Goal: Task Accomplishment & Management: Manage account settings

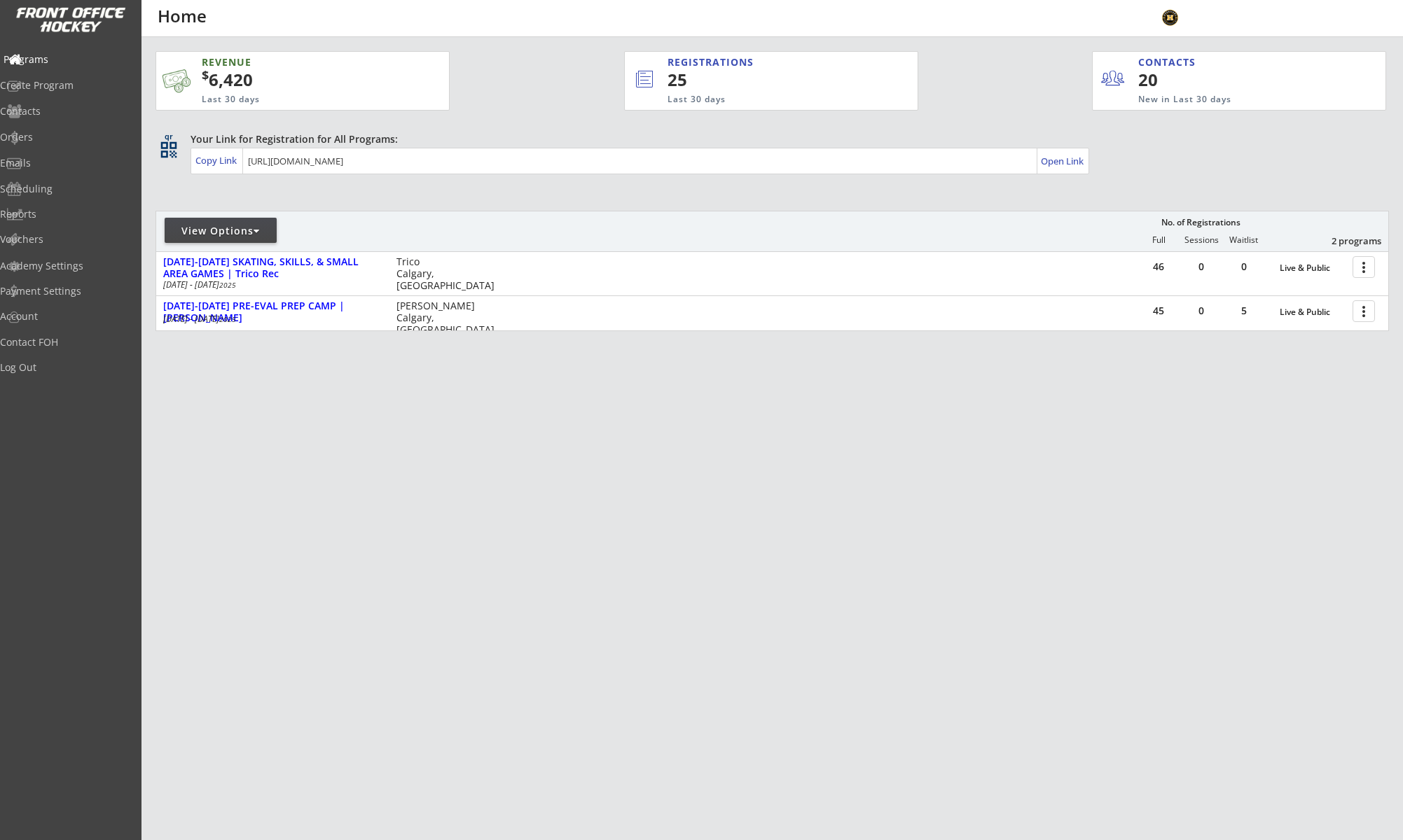
click at [58, 59] on div "Programs" at bounding box center [67, 59] width 126 height 10
click at [38, 367] on div "Log Out" at bounding box center [67, 367] width 126 height 10
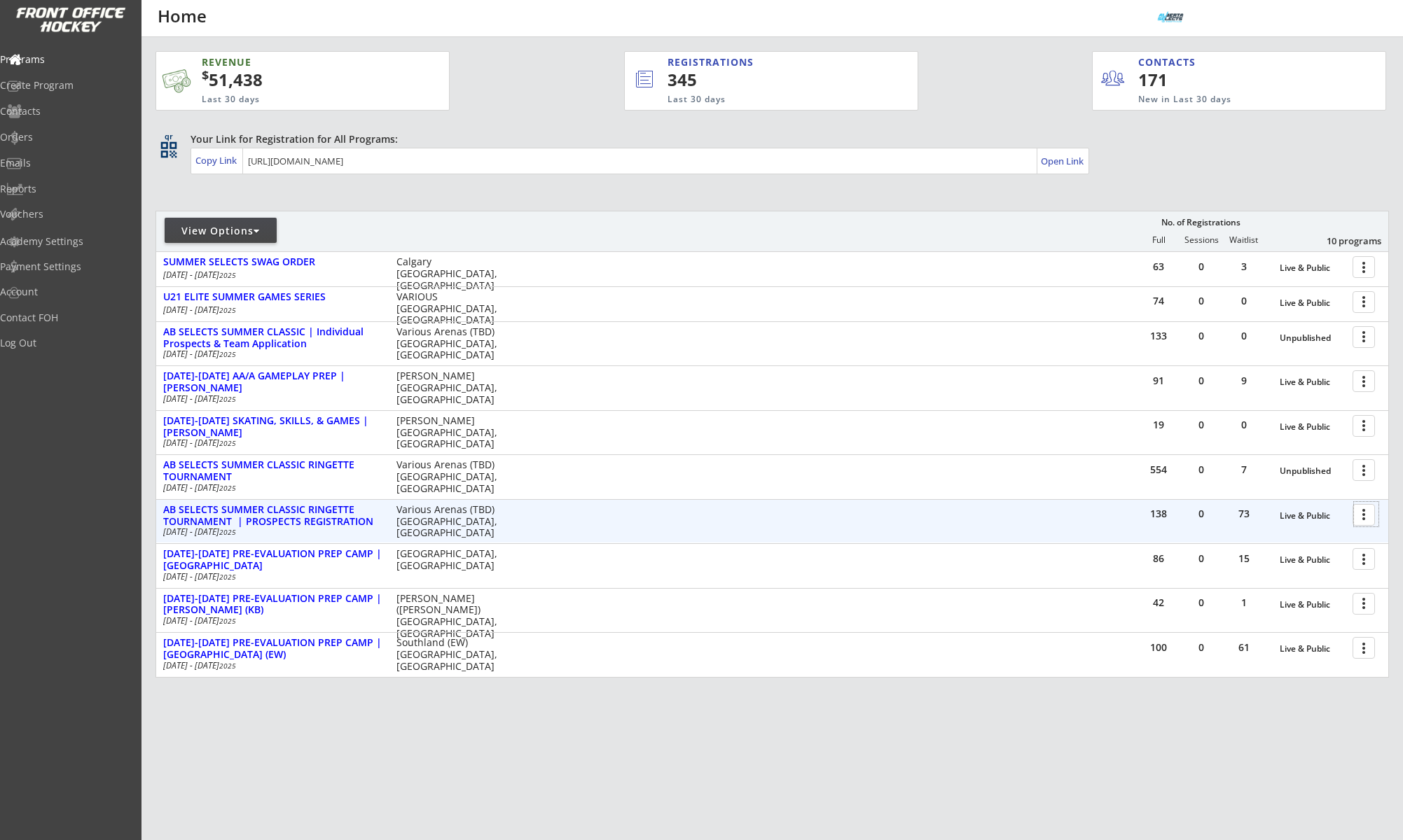
click at [1361, 519] on div at bounding box center [1365, 514] width 24 height 24
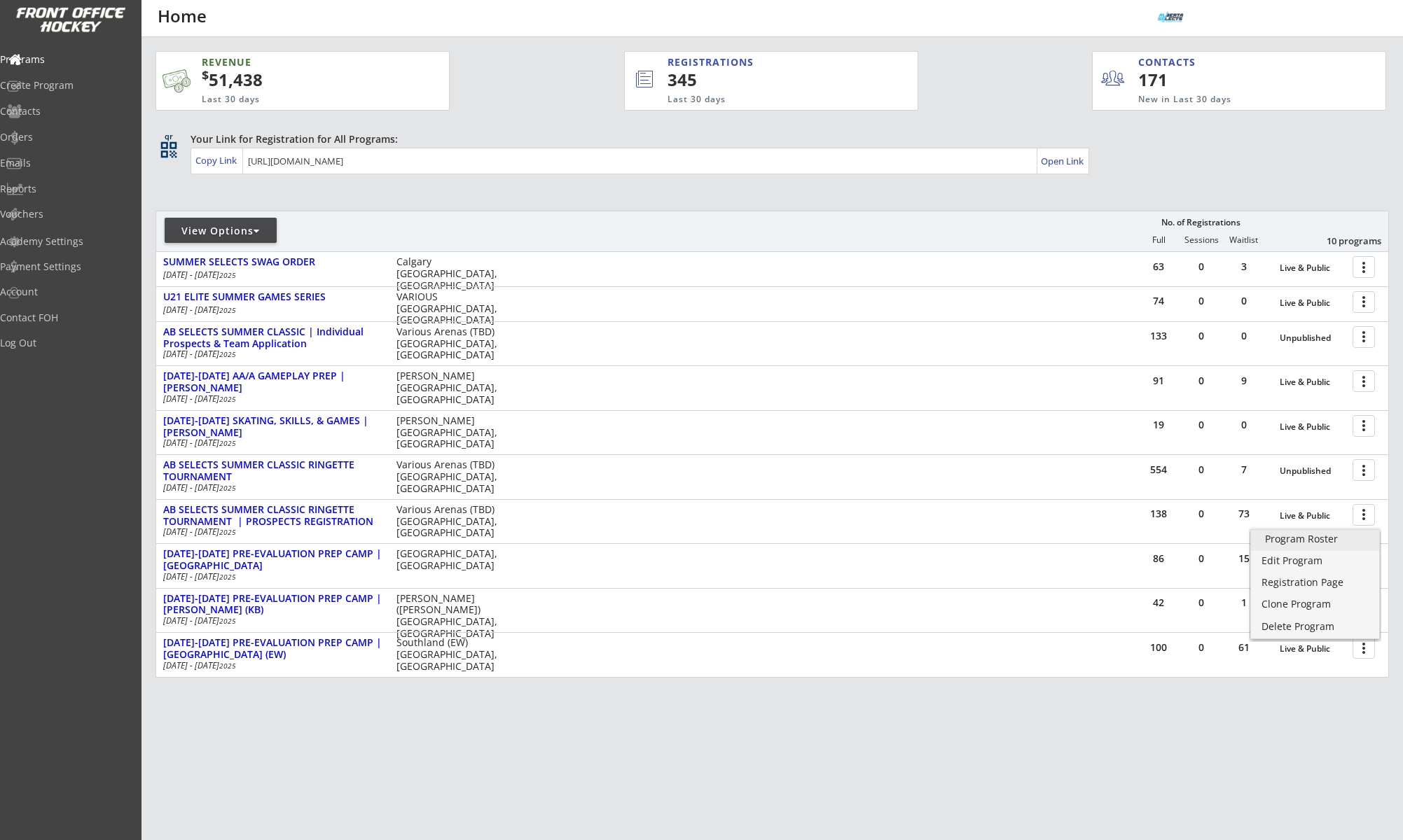
drag, startPoint x: 1360, startPoint y: 527, endPoint x: 1357, endPoint y: 539, distance: 12.4
click at [1357, 537] on div "Program Roster" at bounding box center [1314, 539] width 100 height 10
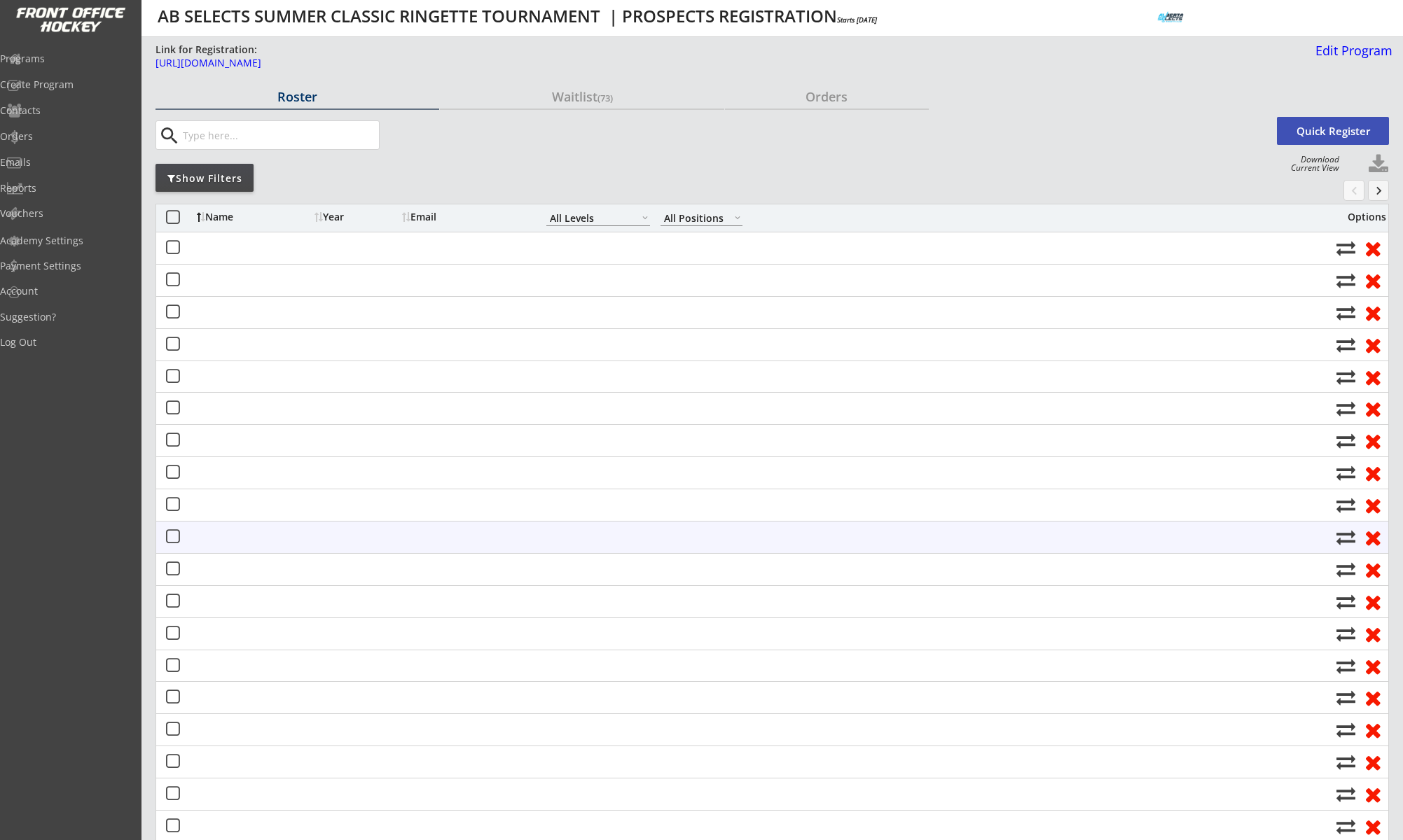
select select ""All Levels""
select select ""All Positions""
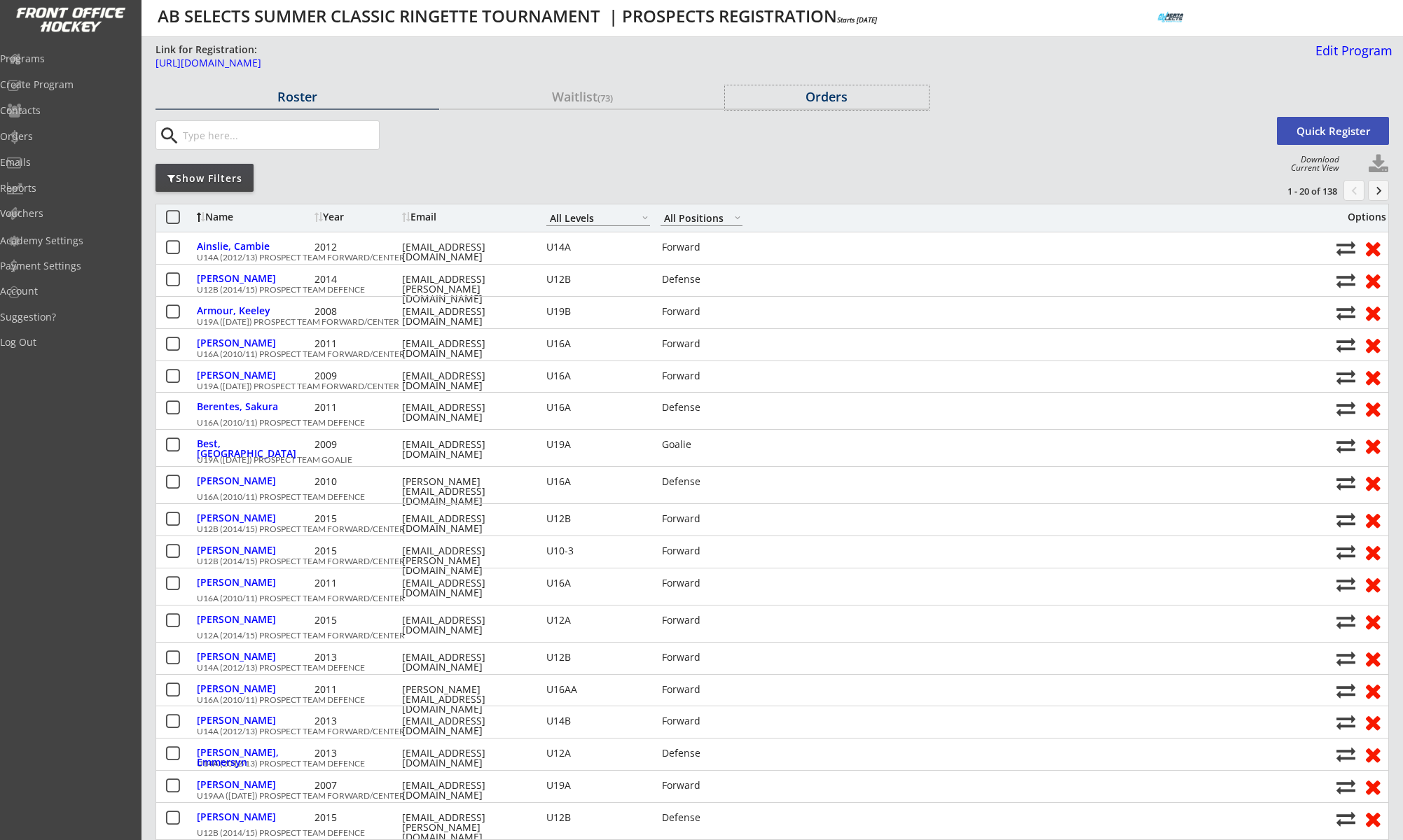
click at [824, 99] on div "Orders" at bounding box center [826, 96] width 204 height 13
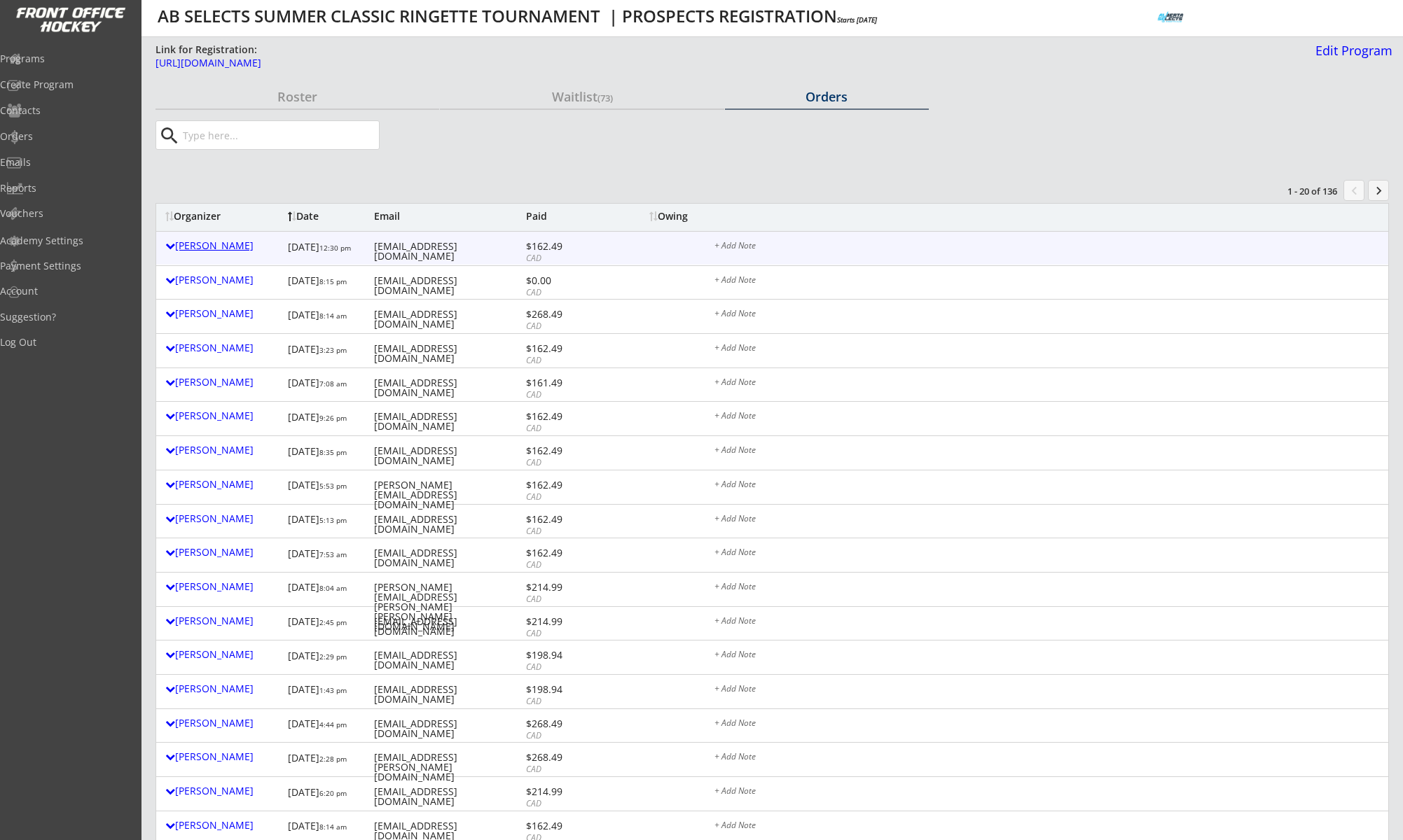
click at [224, 247] on div "Erin Seaman" at bounding box center [223, 245] width 116 height 10
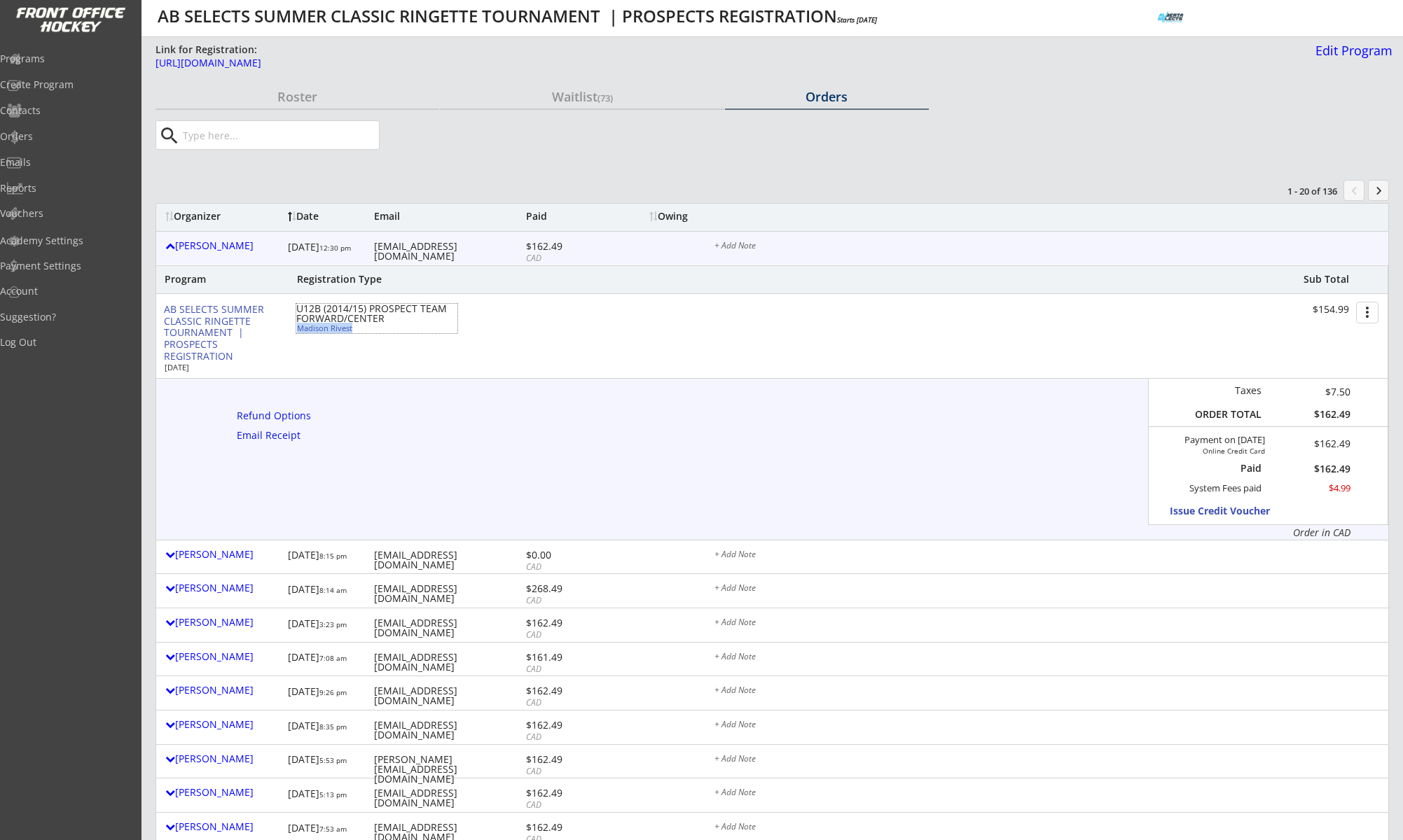
drag, startPoint x: 357, startPoint y: 330, endPoint x: 297, endPoint y: 330, distance: 60.0
click at [297, 330] on div "Madison Rivest" at bounding box center [375, 328] width 156 height 7
select select ""Forward""
select select ""U12B""
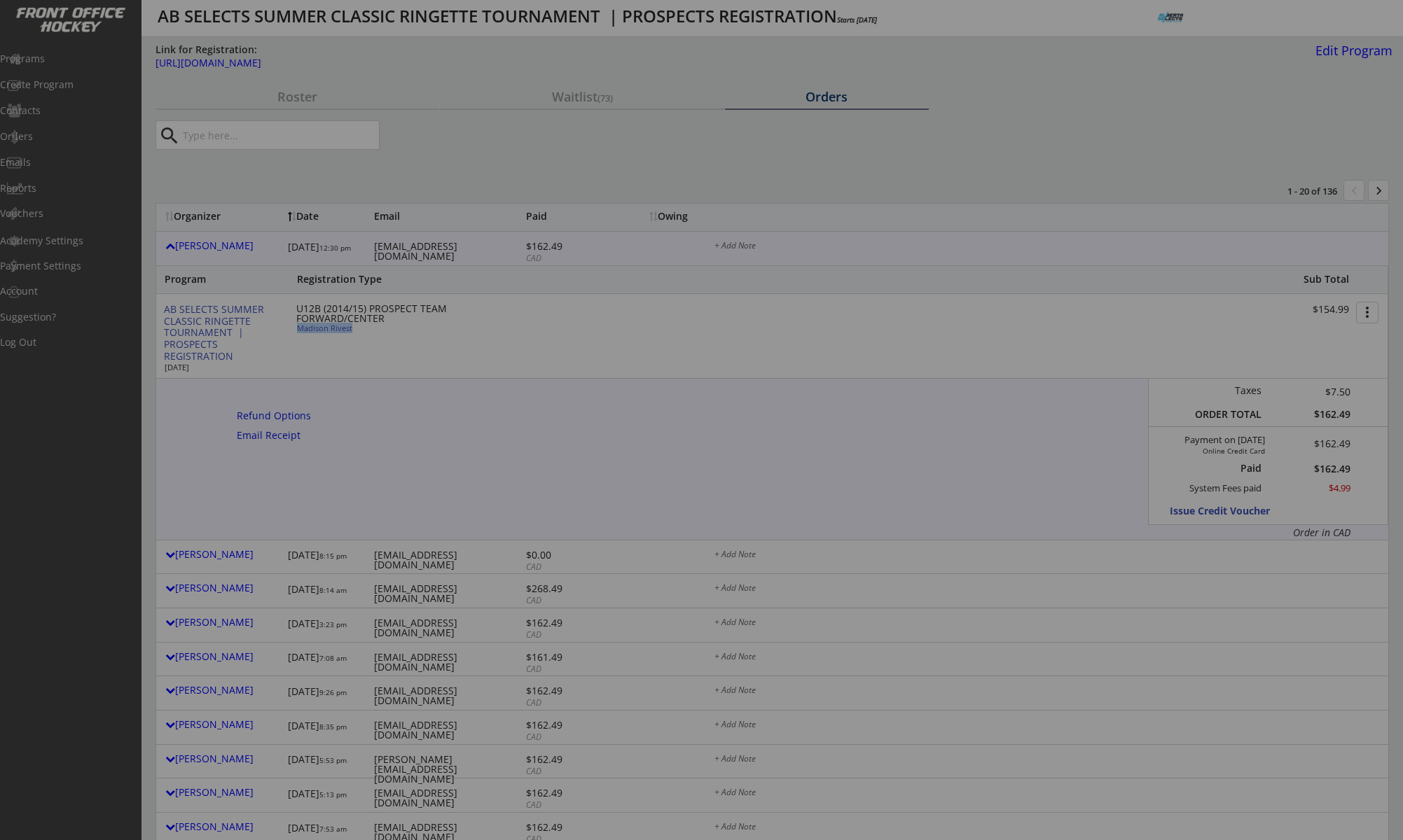
type input "FEMALE"
type input "U10-3"
type input "No"
select select ""No""
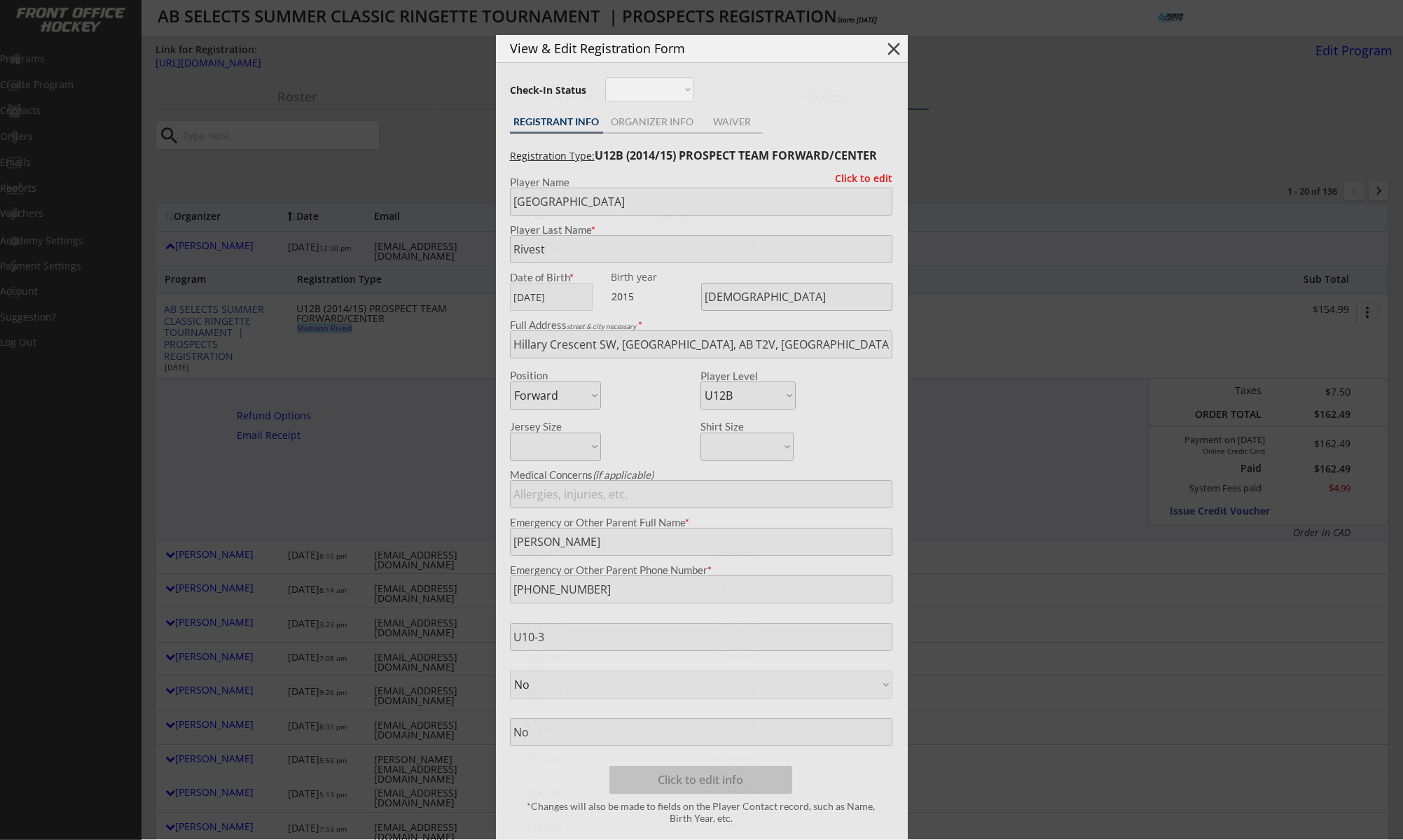
copy div "Madison Rivest"
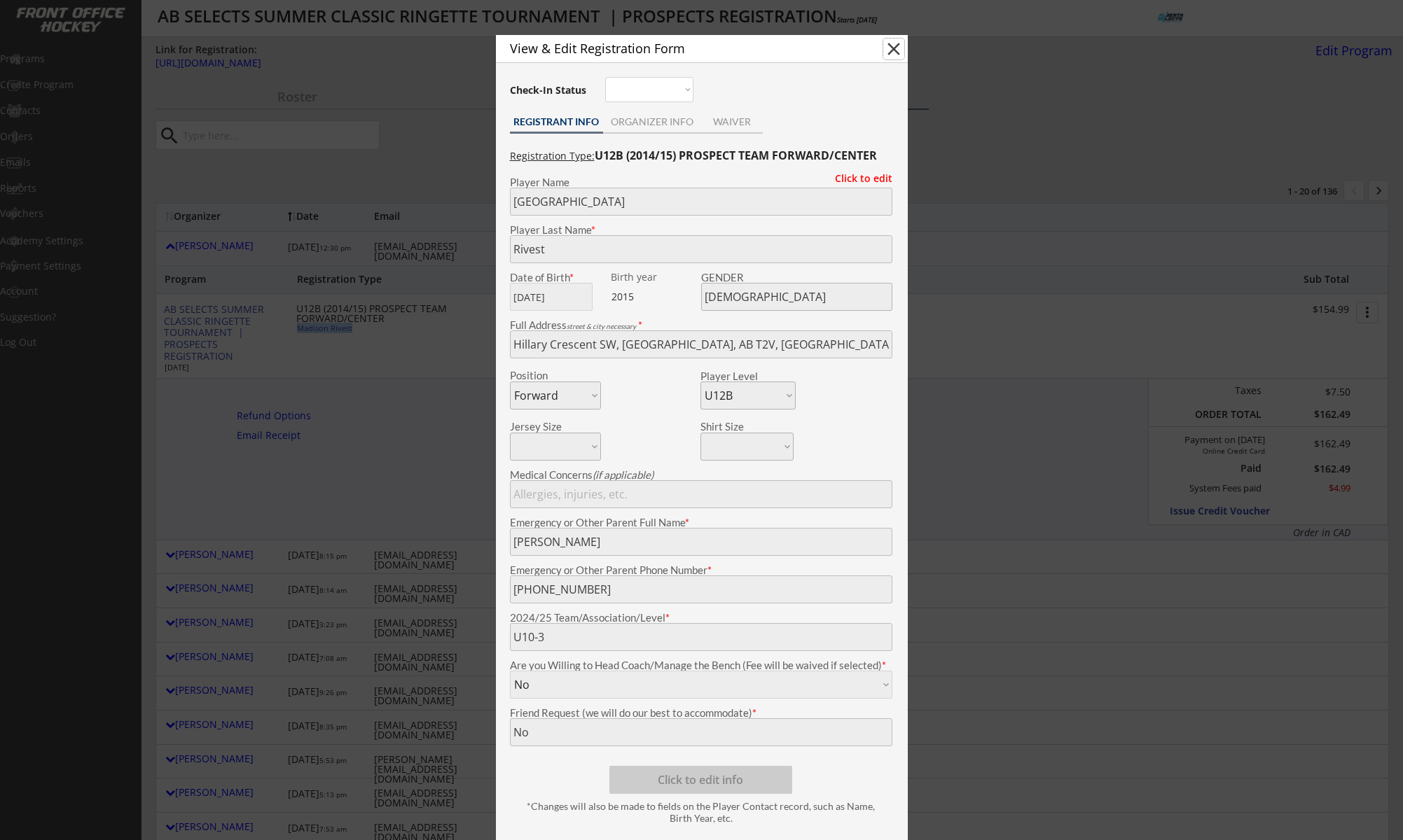
drag, startPoint x: 887, startPoint y: 50, endPoint x: 811, endPoint y: 104, distance: 93.2
click at [887, 50] on button "close" at bounding box center [893, 49] width 21 height 21
select select ""PLACEHOLDER_1427118222253""
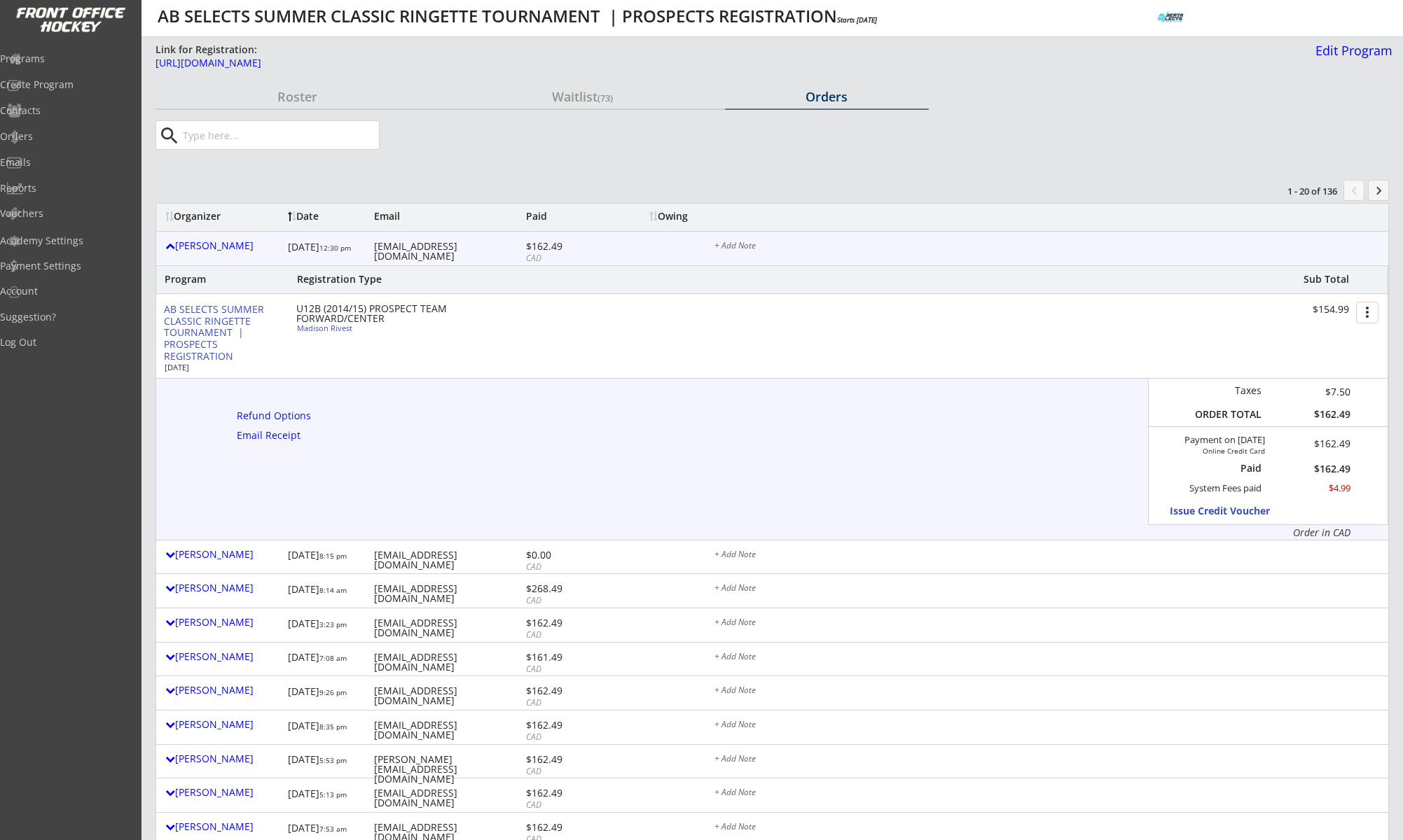
click at [484, 247] on div "erinseaman@hotmail.com" at bounding box center [448, 251] width 148 height 19
copy div "erinseaman@hotmail.com"
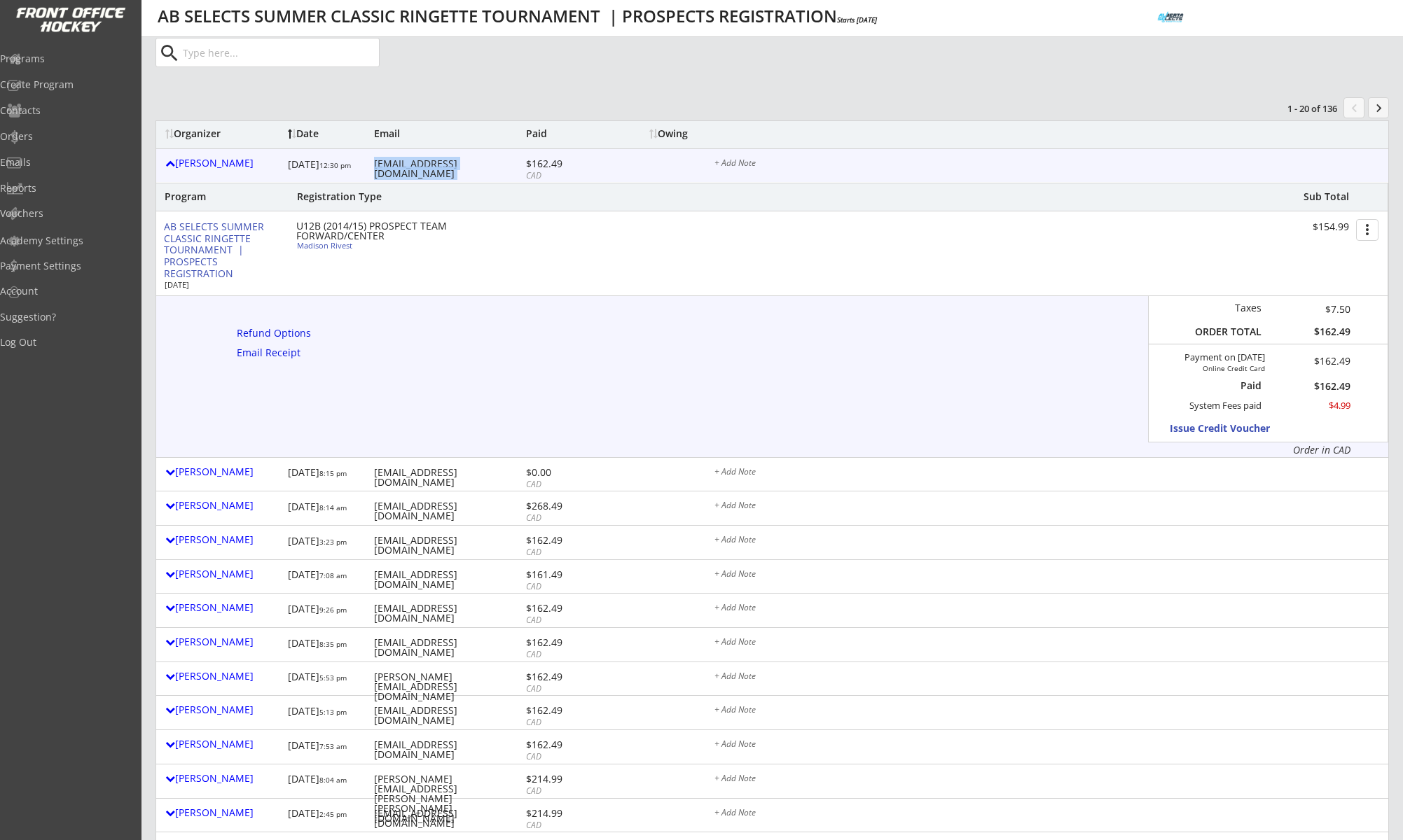
scroll to position [95, 0]
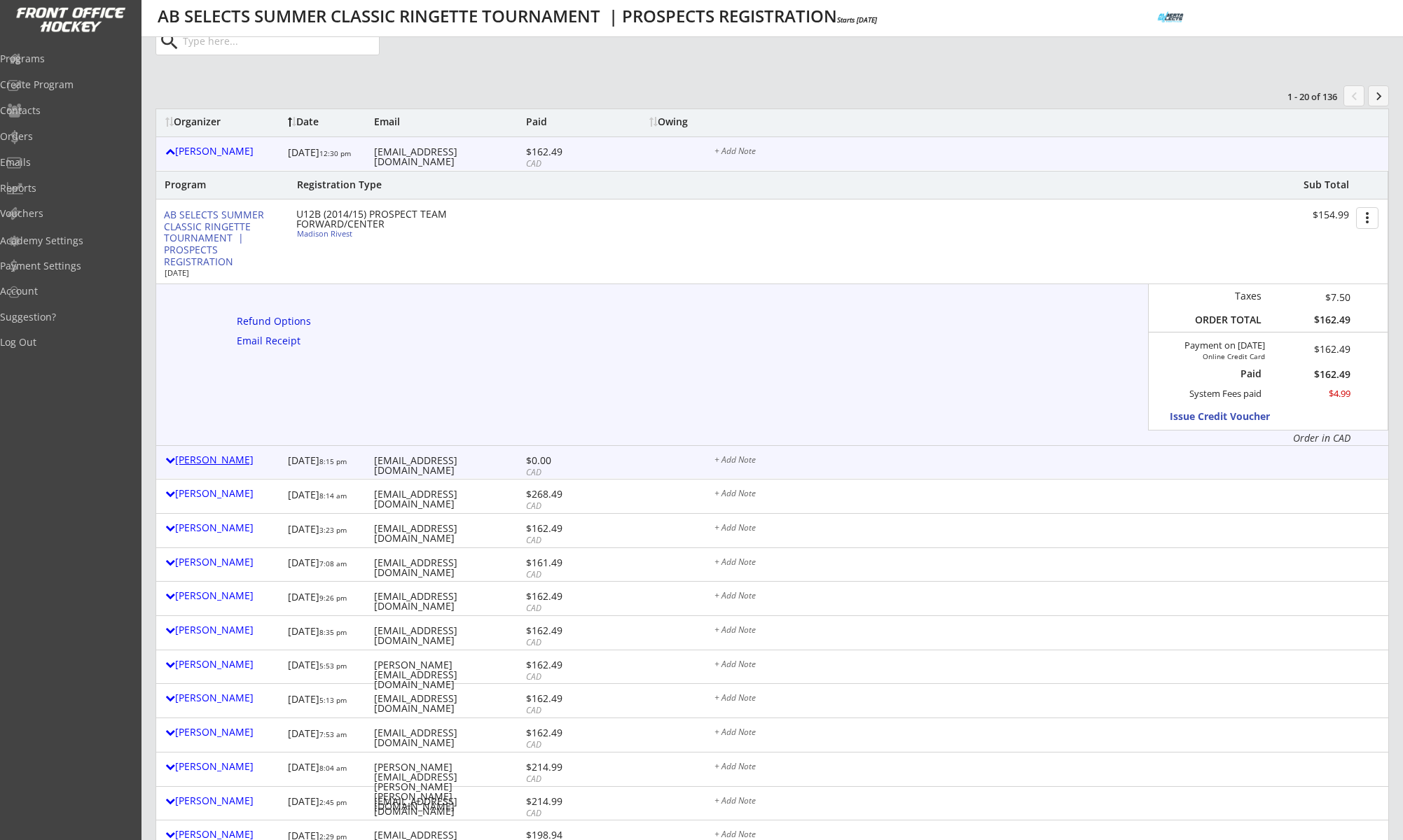
click at [218, 458] on div "Toby Wilson" at bounding box center [223, 459] width 116 height 10
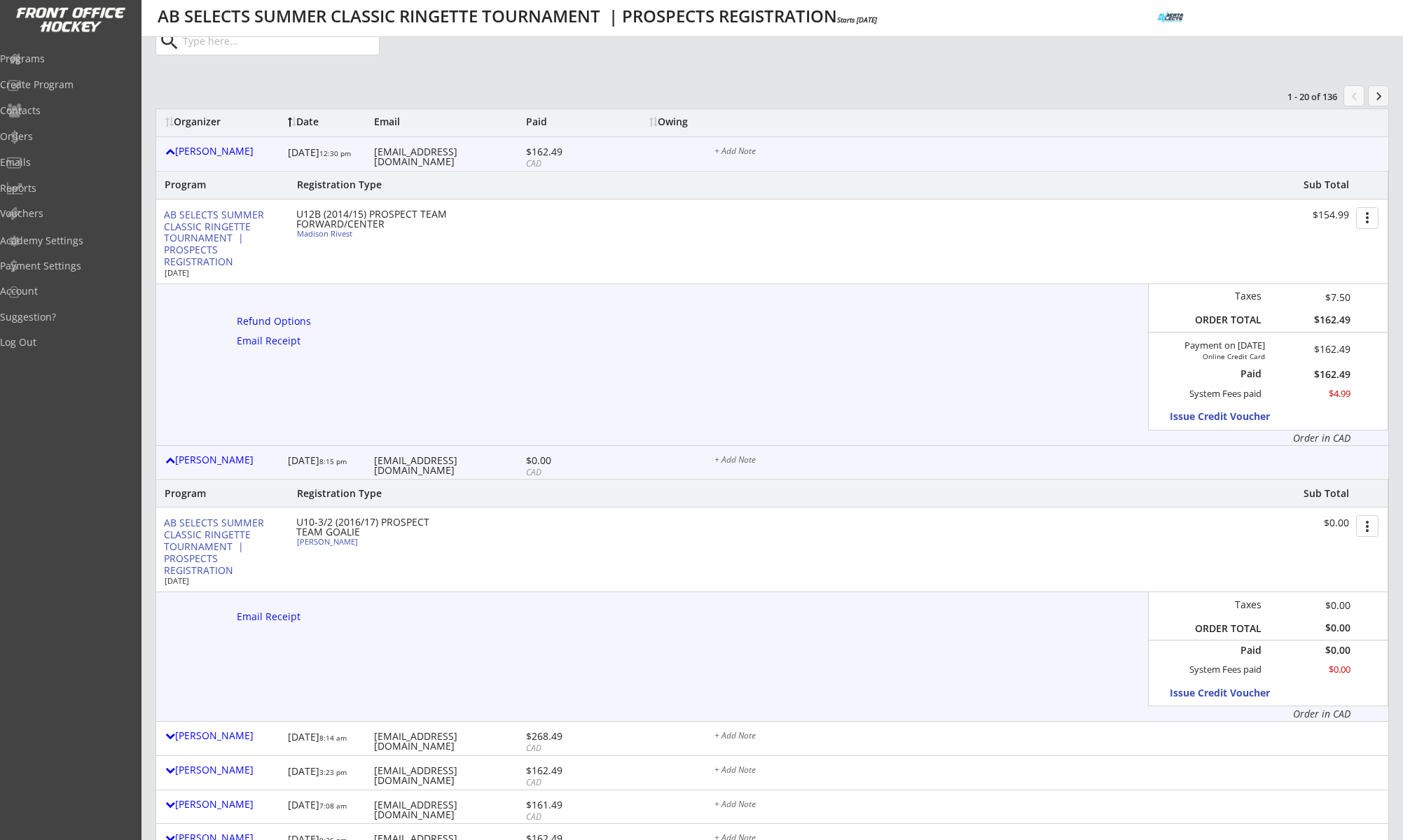
click at [222, 467] on div "Toby Wilson" at bounding box center [223, 461] width 116 height 19
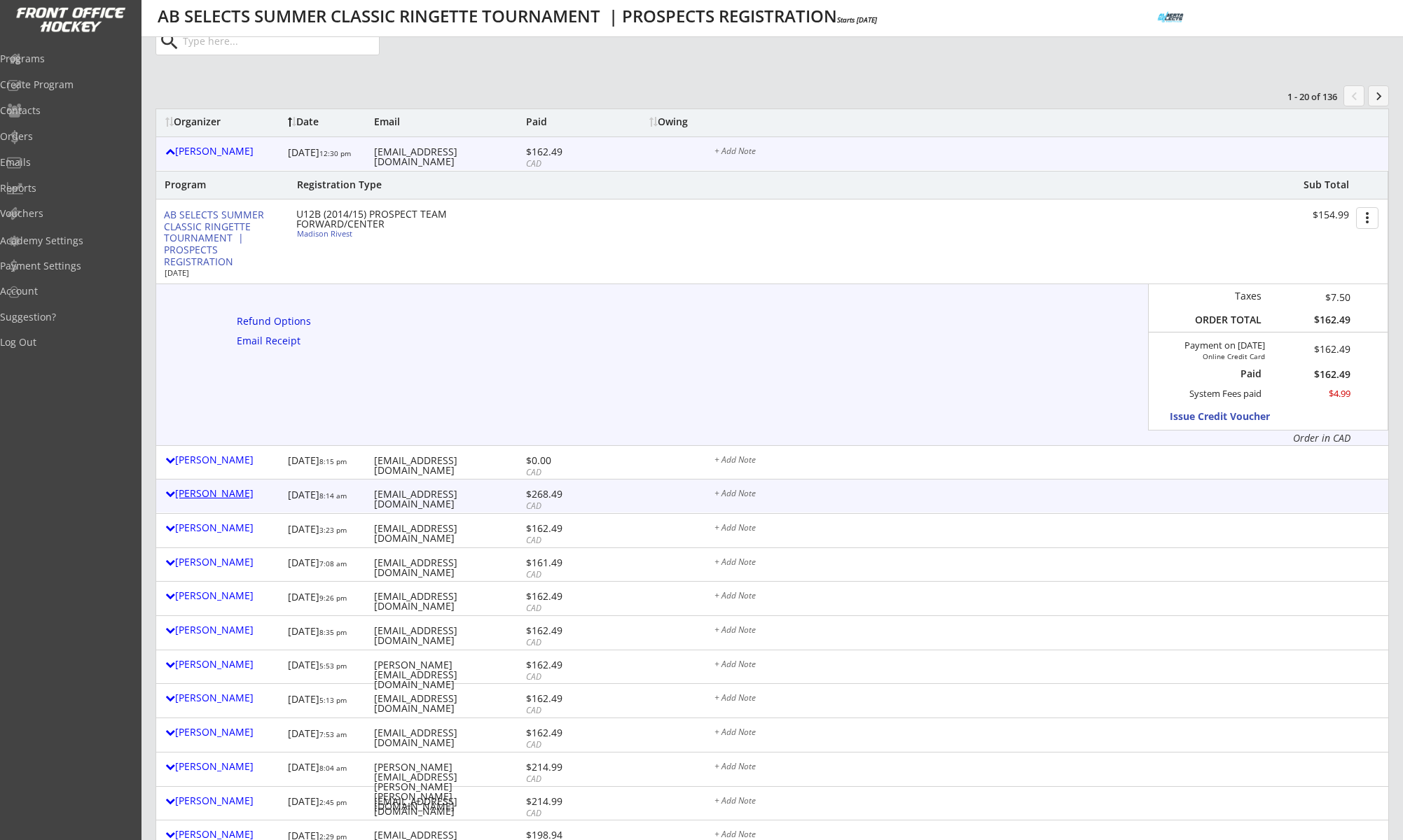
click at [221, 489] on div "Alison Martini" at bounding box center [223, 493] width 116 height 10
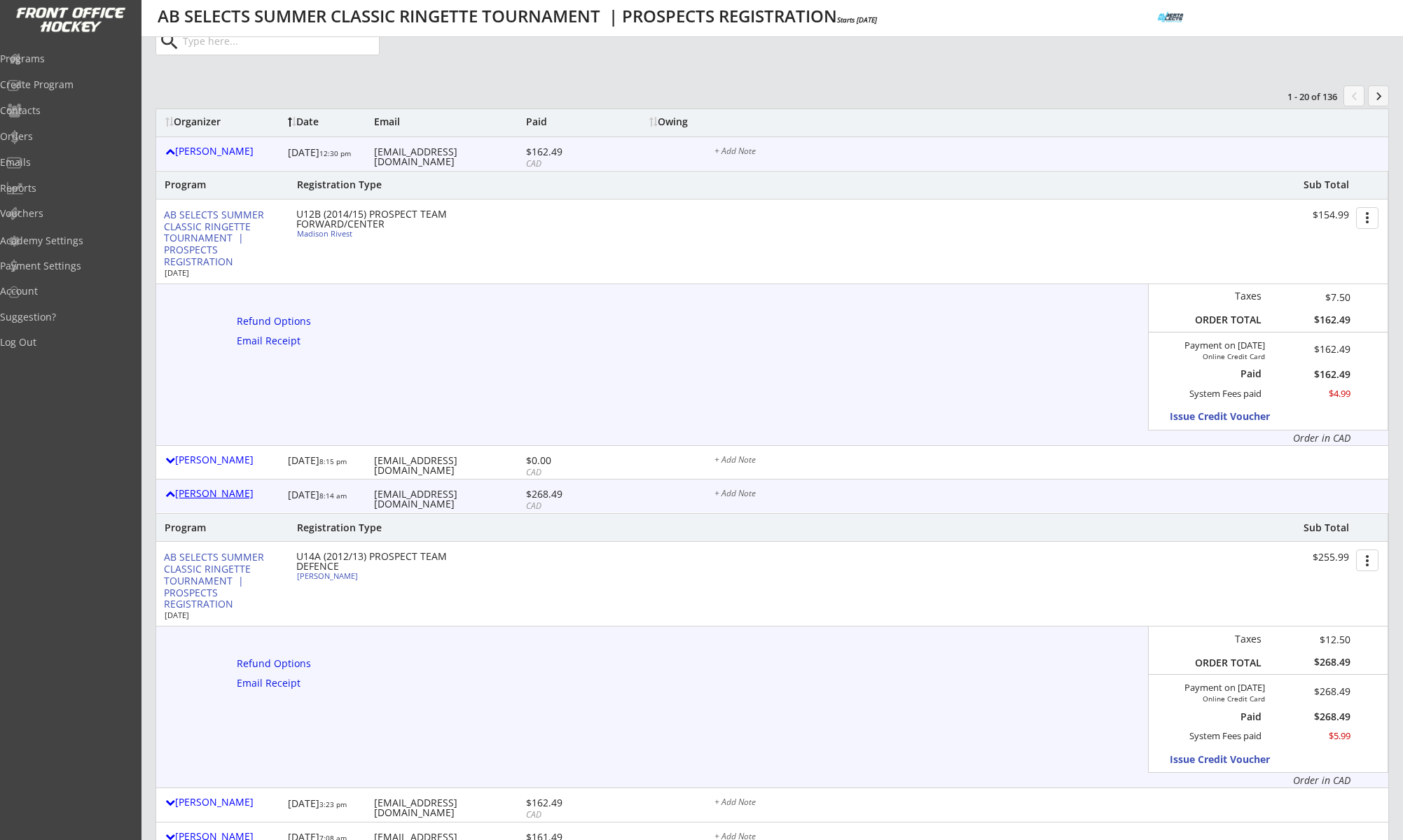
click at [221, 489] on div "Alison Martini" at bounding box center [223, 493] width 116 height 10
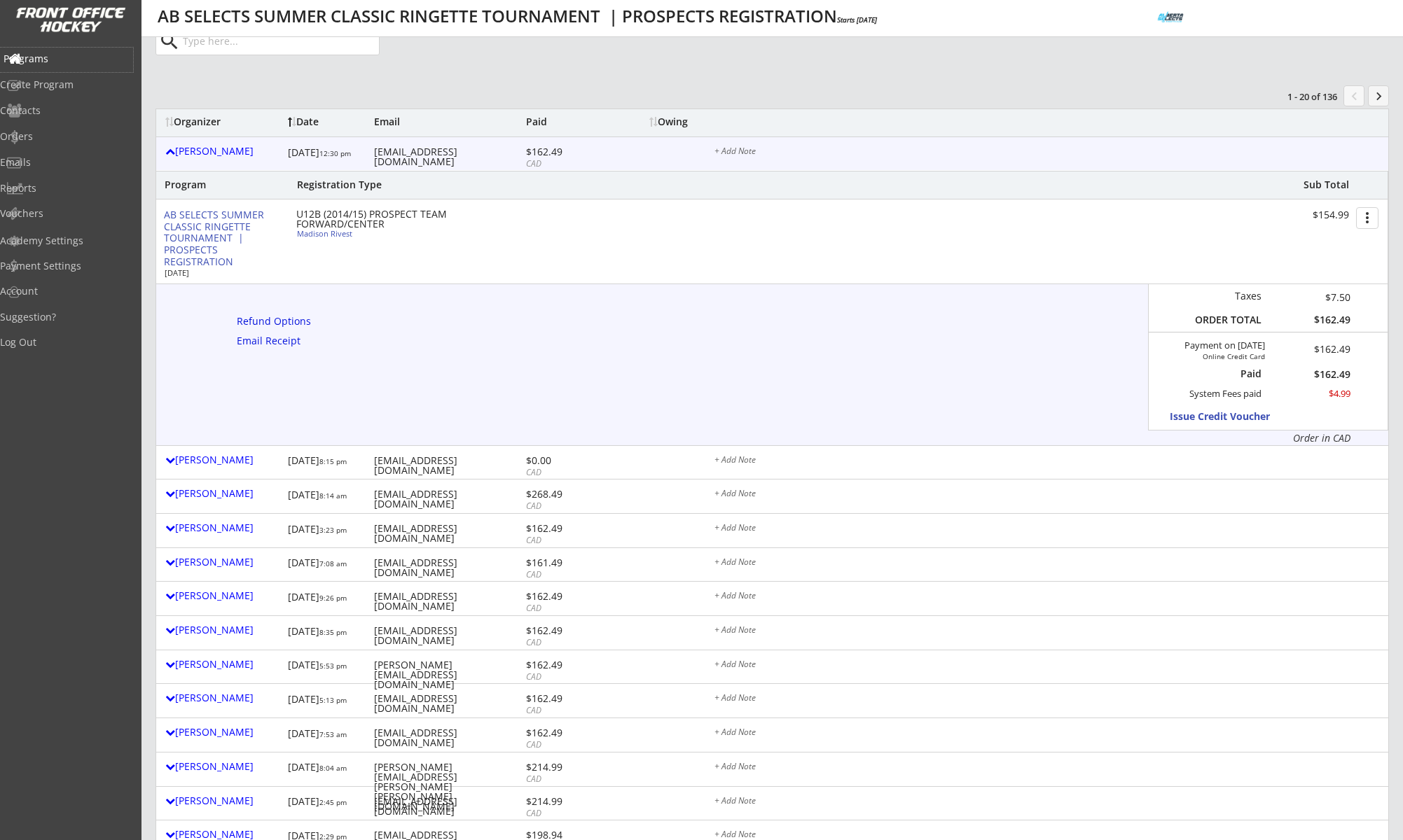
click at [59, 58] on div "Programs" at bounding box center [67, 59] width 126 height 10
